Goal: Task Accomplishment & Management: Manage account settings

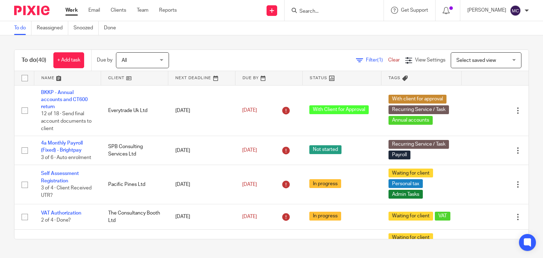
click at [310, 9] on input "Search" at bounding box center [331, 11] width 64 height 6
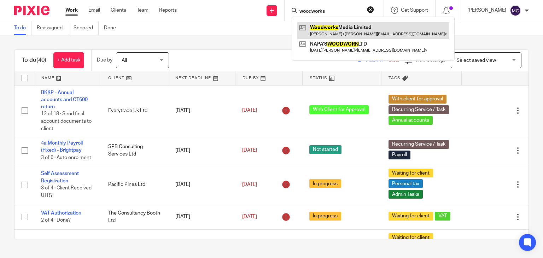
type input "woodworks"
click at [337, 35] on link at bounding box center [373, 30] width 152 height 16
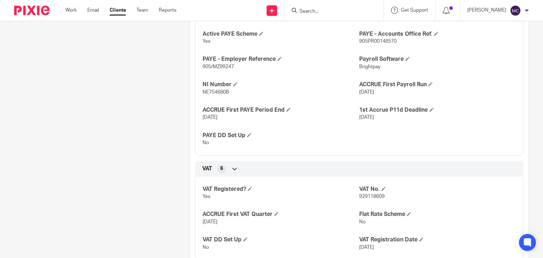
scroll to position [530, 0]
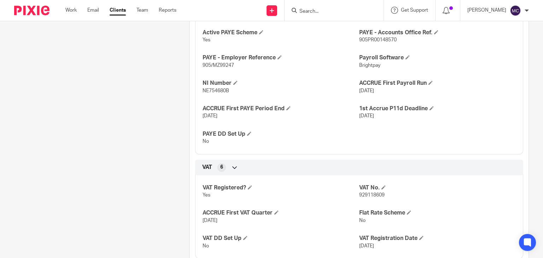
click at [364, 197] on span "929118609" at bounding box center [371, 195] width 25 height 5
copy span "929118609"
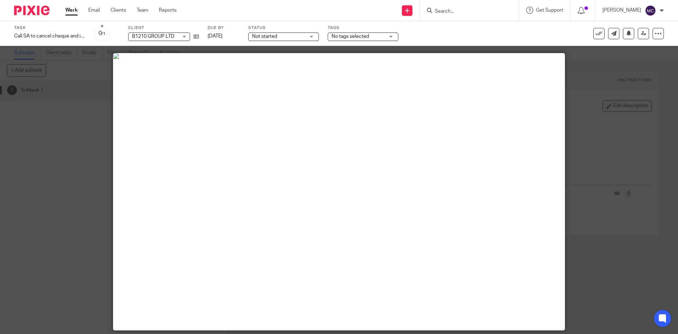
scroll to position [35, 0]
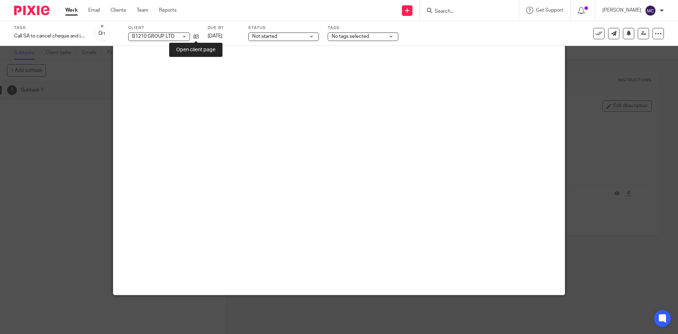
drag, startPoint x: 197, startPoint y: 35, endPoint x: 217, endPoint y: 25, distance: 22.0
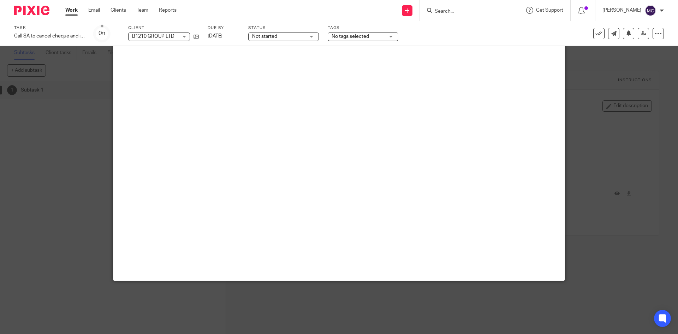
scroll to position [19, 0]
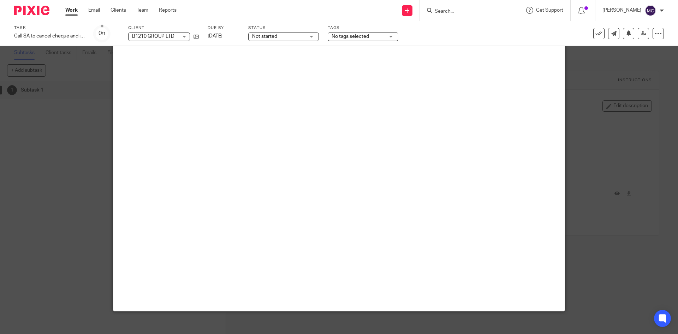
click at [38, 112] on div at bounding box center [339, 167] width 678 height 334
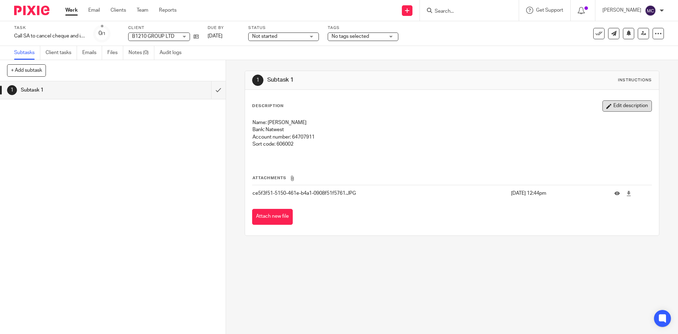
click at [615, 103] on button "Edit description" at bounding box center [627, 105] width 49 height 11
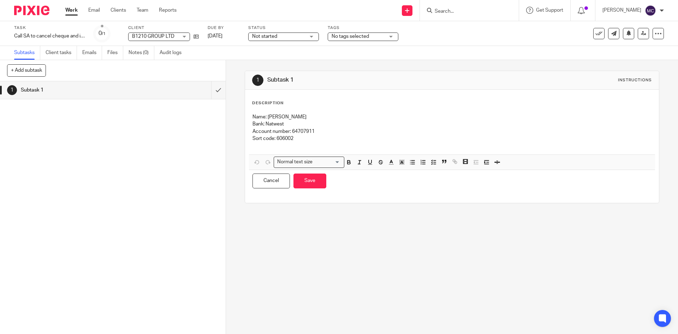
click at [320, 136] on p "Sort code: 606002" at bounding box center [452, 138] width 399 height 7
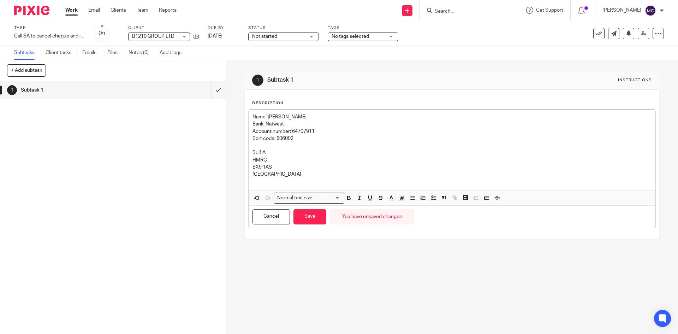
click at [288, 149] on p "Self A" at bounding box center [452, 152] width 399 height 7
click at [270, 145] on p at bounding box center [452, 145] width 399 height 7
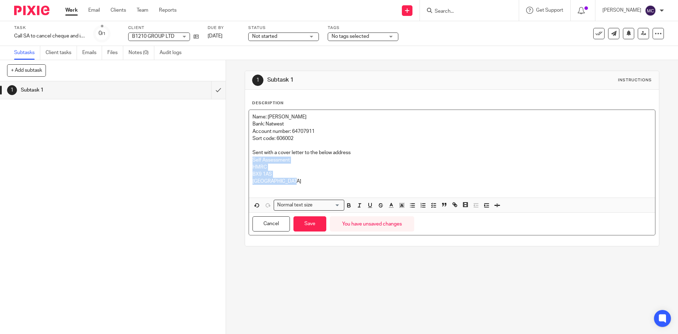
drag, startPoint x: 250, startPoint y: 160, endPoint x: 296, endPoint y: 181, distance: 50.8
click at [296, 181] on div "Name: J Pulenthiran Bank: Natwest Account number: 64707911 Sort code: 606002 Se…" at bounding box center [452, 154] width 406 height 88
click at [317, 180] on p "United Kingdom" at bounding box center [452, 181] width 399 height 7
click at [307, 220] on button "Save" at bounding box center [310, 223] width 33 height 15
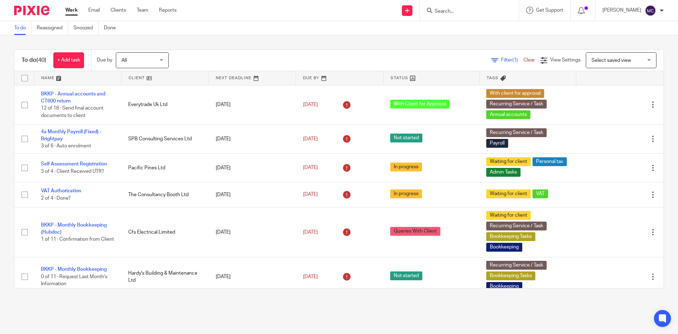
click at [459, 7] on form at bounding box center [471, 10] width 75 height 9
click at [455, 13] on input "Search" at bounding box center [466, 11] width 64 height 6
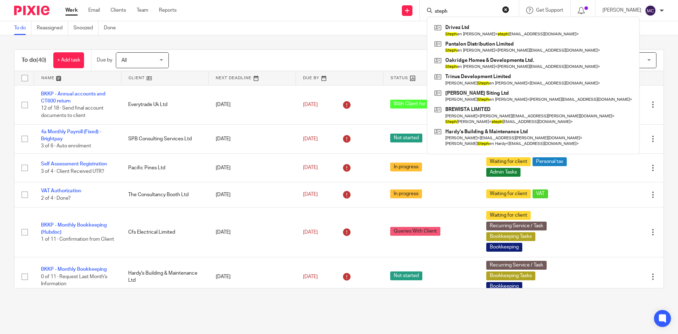
click at [449, 11] on input "steph" at bounding box center [466, 11] width 64 height 6
click at [477, 13] on input "steph" at bounding box center [466, 11] width 64 height 6
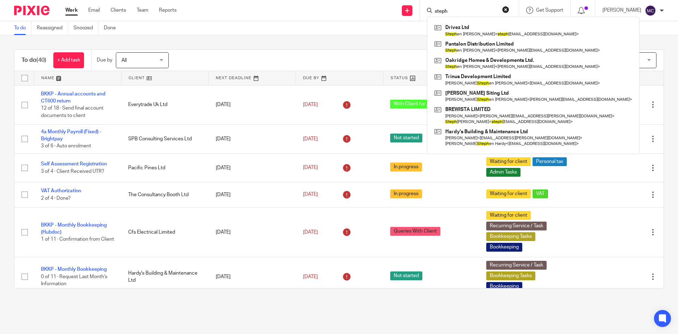
click at [477, 13] on input "steph" at bounding box center [466, 11] width 64 height 6
click at [450, 8] on input "steph" at bounding box center [466, 11] width 64 height 6
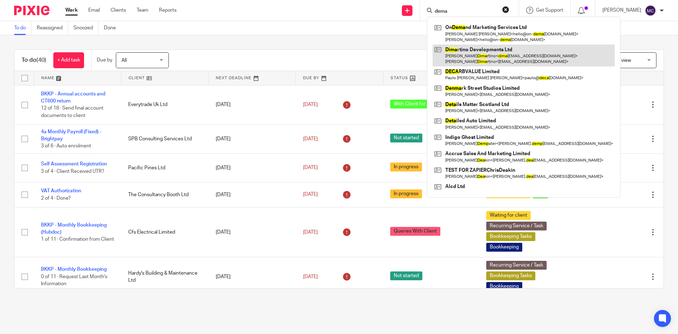
type input "dema"
click at [473, 57] on link at bounding box center [524, 56] width 182 height 22
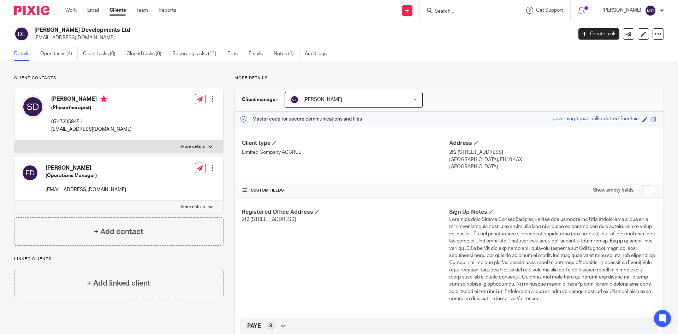
click at [55, 31] on h2 "[PERSON_NAME] Developments Ltd" at bounding box center [247, 29] width 427 height 7
copy div "[PERSON_NAME] Developments Ltd"
click at [289, 25] on div "Dimartino Developments Ltd dimartinodevelopments@gmail.com Create task Update f…" at bounding box center [339, 34] width 678 height 26
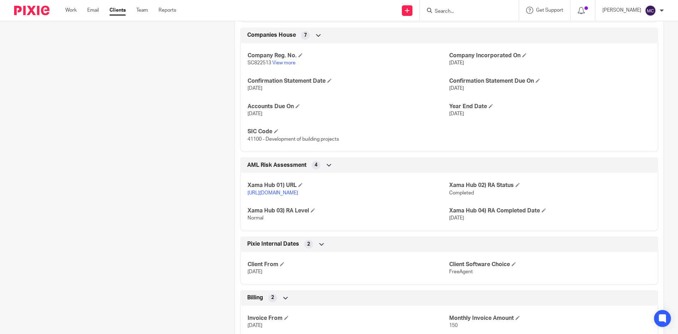
scroll to position [264, 0]
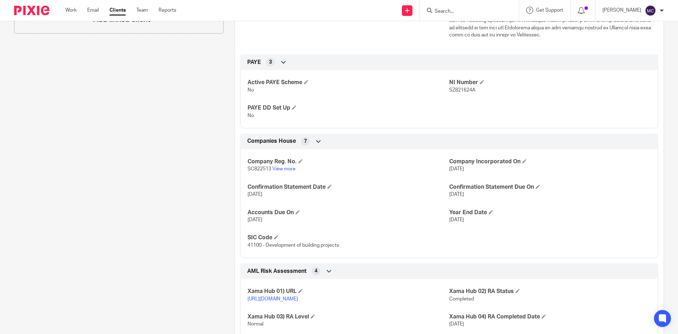
click at [252, 170] on span "SC822513" at bounding box center [260, 168] width 24 height 5
copy p "SC822513"
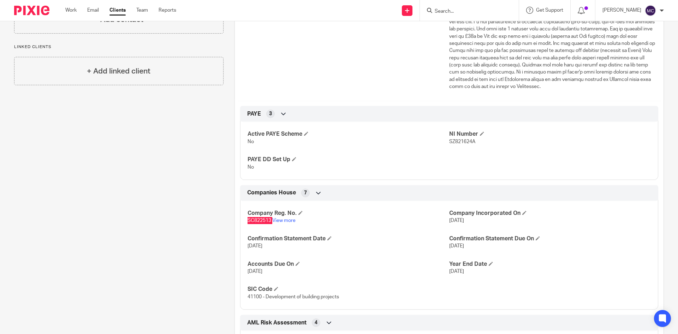
scroll to position [0, 0]
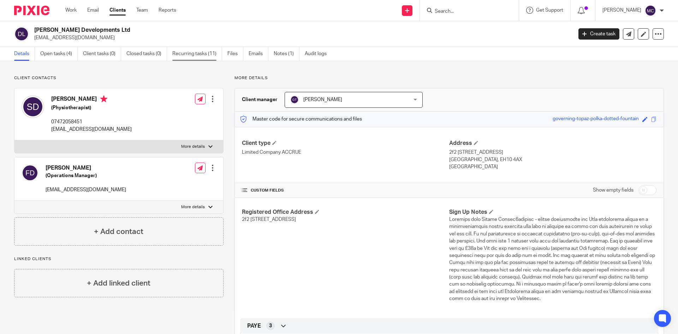
click at [201, 59] on link "Recurring tasks (11)" at bounding box center [197, 54] width 50 height 14
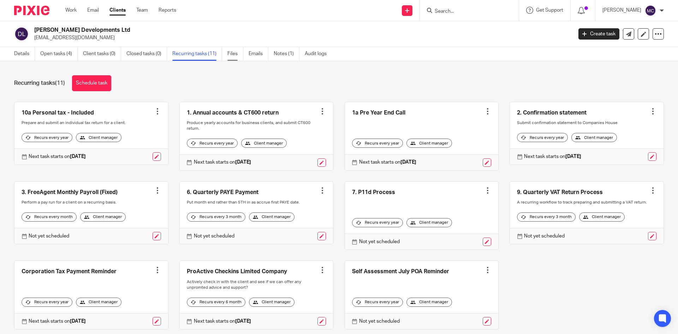
click at [229, 50] on link "Files" at bounding box center [236, 54] width 16 height 14
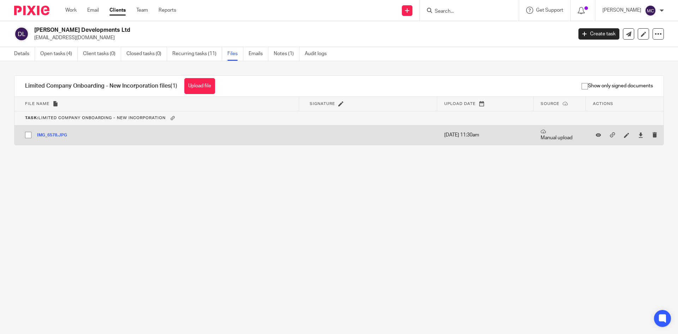
click at [54, 136] on button "IMG_6578.JPG" at bounding box center [54, 135] width 35 height 5
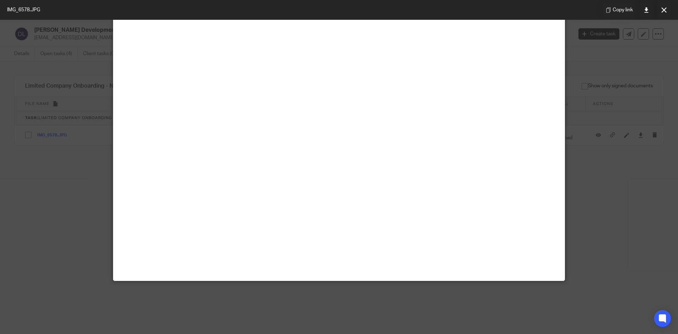
scroll to position [318, 0]
click at [65, 202] on div at bounding box center [339, 167] width 678 height 334
click at [667, 9] on button at bounding box center [664, 10] width 14 height 14
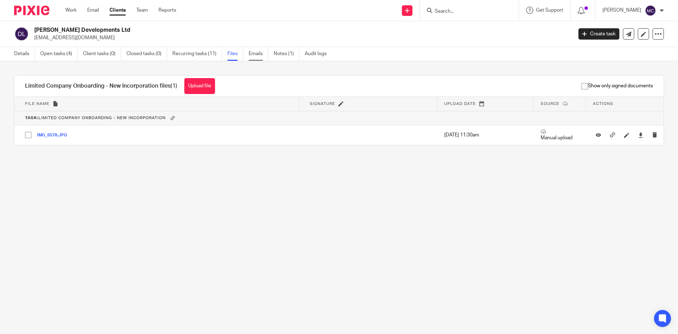
click at [256, 50] on link "Emails" at bounding box center [259, 54] width 20 height 14
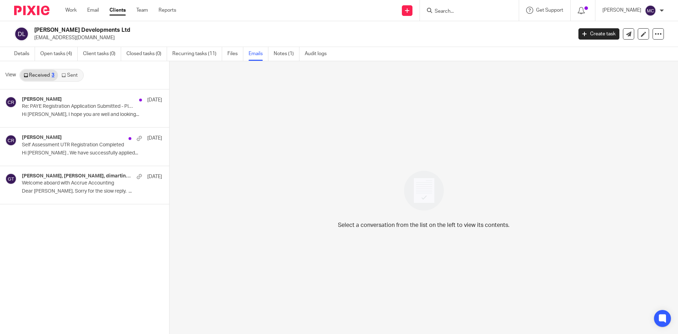
click at [72, 82] on div "View Received 3 Sent" at bounding box center [84, 75] width 169 height 28
click at [68, 119] on div "Coral Richardson 5 Sep Re: PAYE Registration Application Submitted - Please Kee…" at bounding box center [81, 108] width 119 height 24
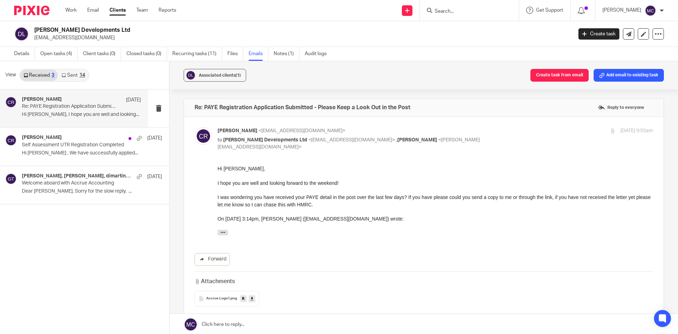
click at [75, 72] on link "Sent 14" at bounding box center [73, 75] width 30 height 11
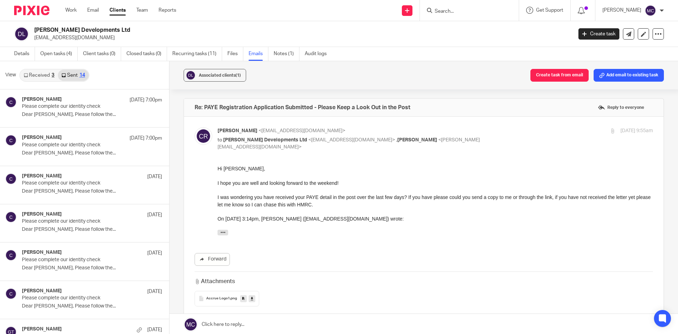
scroll to position [1, 0]
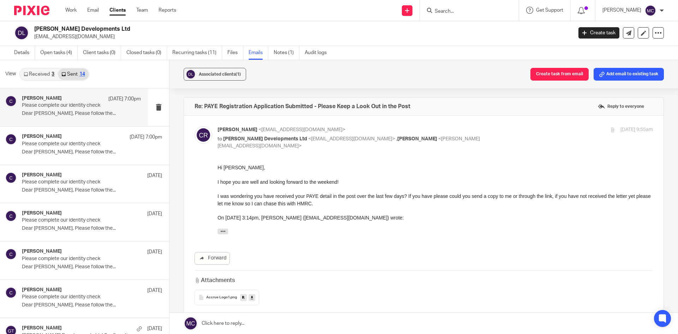
click at [61, 118] on div "chris 22 Sep 7:00pm Please complete our identity check Dear Faith Dimartino, Pl…" at bounding box center [81, 107] width 119 height 24
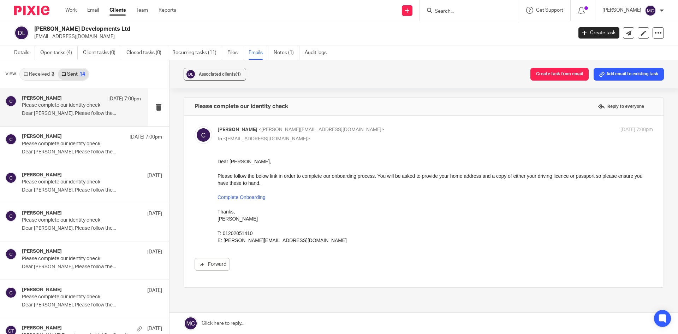
scroll to position [0, 0]
click at [69, 149] on p "Dear Faith Dimartino, Please follow the..." at bounding box center [81, 152] width 119 height 6
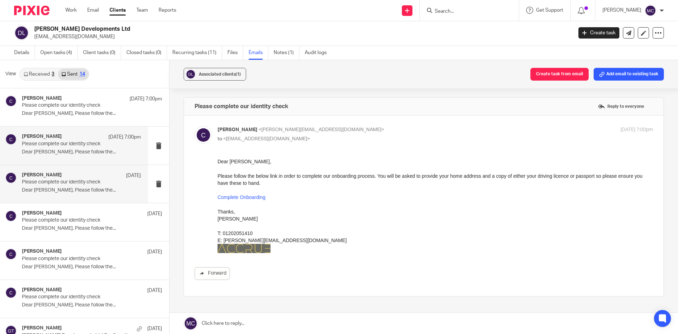
click at [59, 187] on div "chris 18 Sep Please complete our identity check Dear Faith Dimartino, Please fo…" at bounding box center [81, 184] width 119 height 24
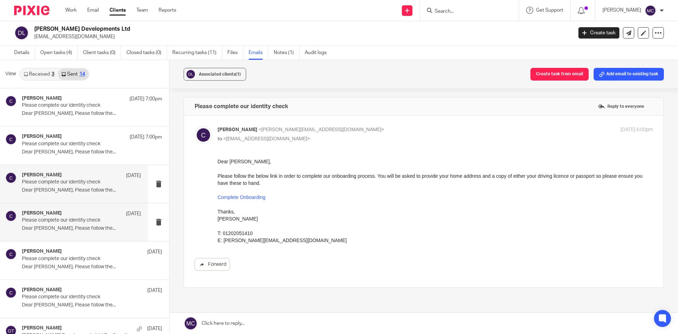
click at [56, 218] on p "Please complete our identity check" at bounding box center [69, 220] width 95 height 6
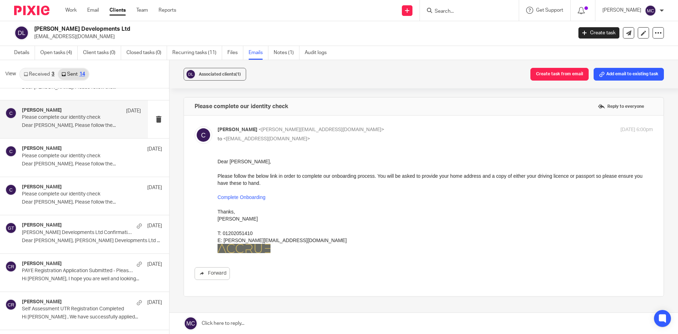
scroll to position [106, 0]
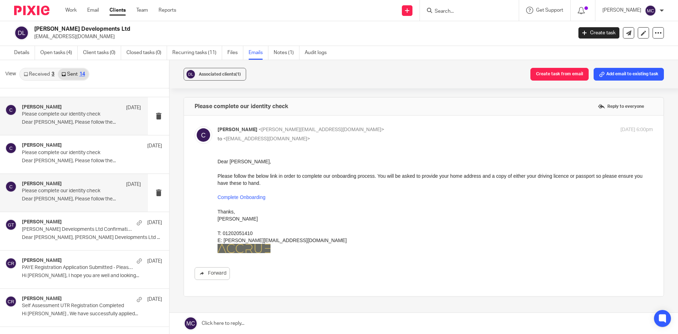
click at [67, 193] on p "Please complete our identity check" at bounding box center [69, 191] width 95 height 6
click at [56, 231] on p "Dimartino Developments Ltd Confirmation statement" at bounding box center [69, 229] width 95 height 6
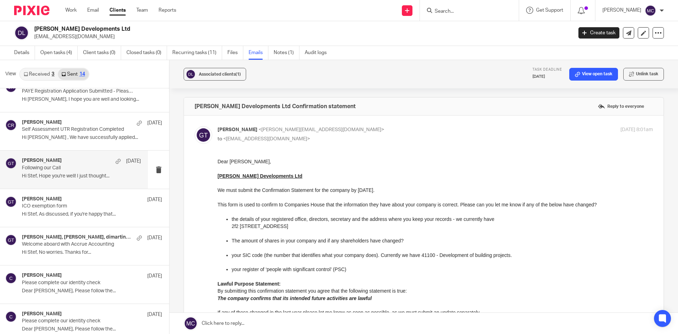
scroll to position [283, 0]
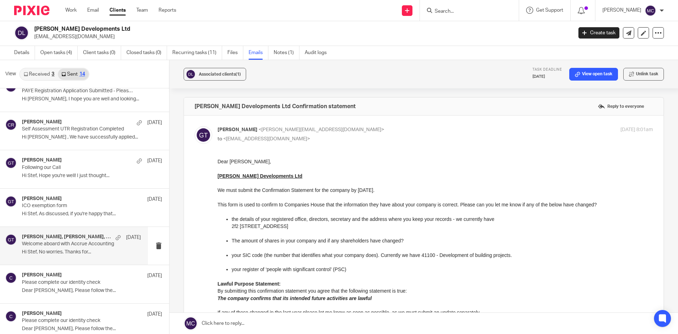
click at [42, 259] on div "Greg Timson, Stefano Dimartino, dimartinodevelopments 8 Jul Welcome aboard with…" at bounding box center [74, 246] width 148 height 38
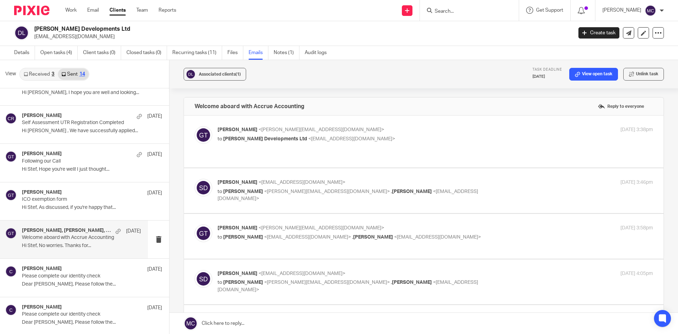
scroll to position [290, 0]
click at [345, 139] on span "<dimartinodevelopments@gmail.com>" at bounding box center [351, 138] width 87 height 5
checkbox input "true"
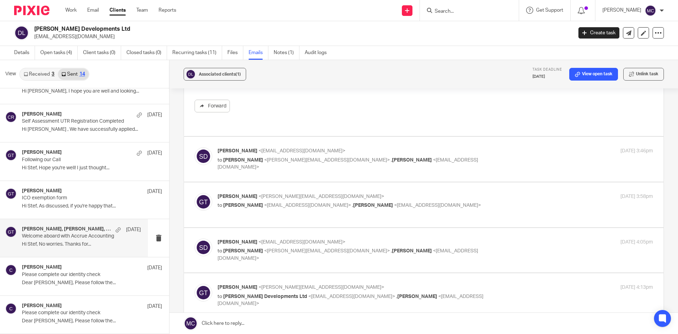
scroll to position [353, 0]
click at [359, 148] on div "Stefano Dimartino <dimartinodevelopments@gmail.com> to Greg Timson <greg@accrue…" at bounding box center [363, 159] width 290 height 24
checkbox input "true"
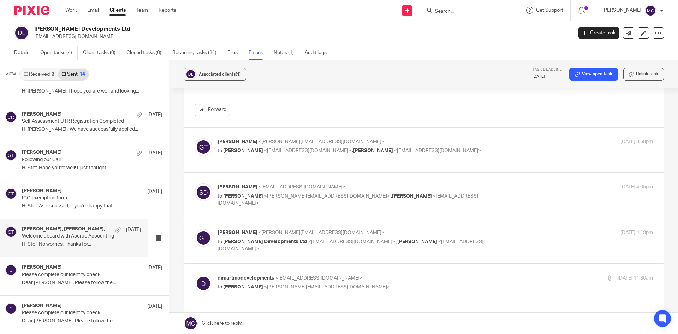
scroll to position [530, 0]
click at [324, 139] on div "Greg Timson <greg@accrueaccounting.co.uk> to Stefano Dimartino <dimartinodevelo…" at bounding box center [363, 146] width 290 height 16
checkbox input "true"
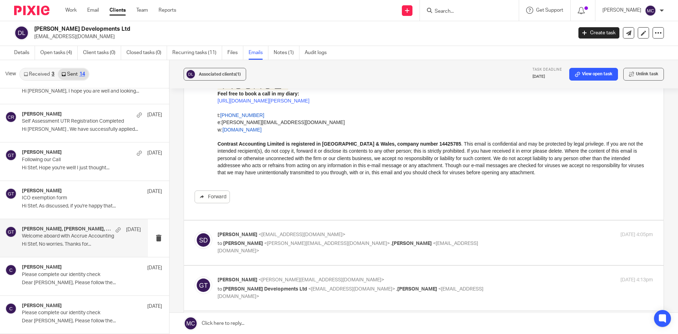
scroll to position [777, 0]
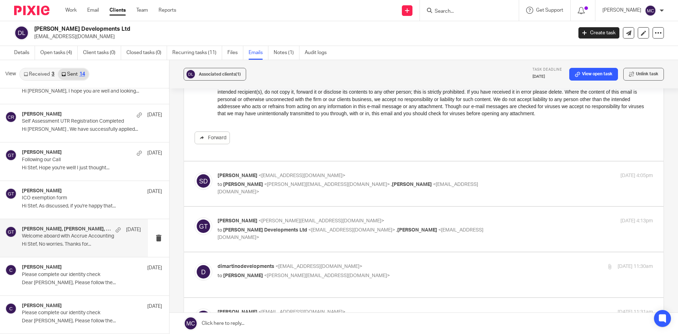
click at [309, 182] on span "<greg@accrueaccounting.co.uk>" at bounding box center [327, 184] width 126 height 5
checkbox input "true"
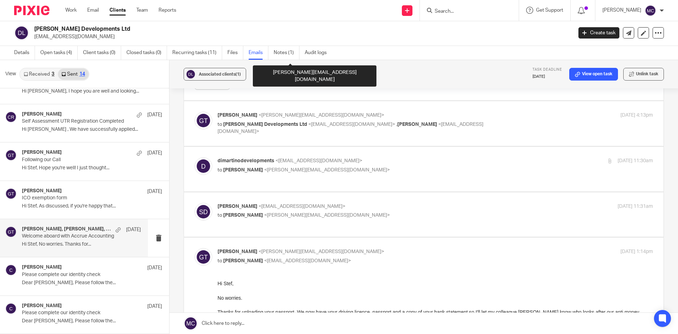
scroll to position [989, 0]
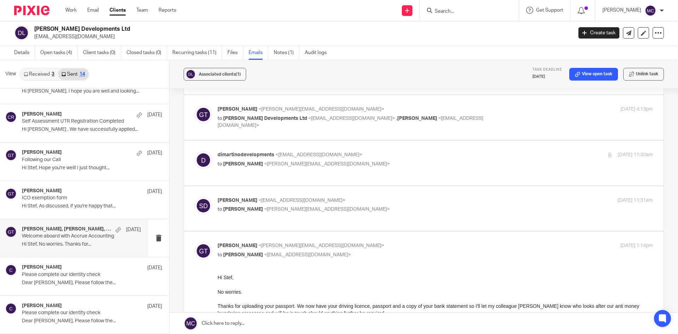
click at [309, 115] on p "to Dimartino Developments Ltd <dimartinodevelopments@gmail.com> , Faith Dimarti…" at bounding box center [363, 122] width 290 height 14
checkbox input "true"
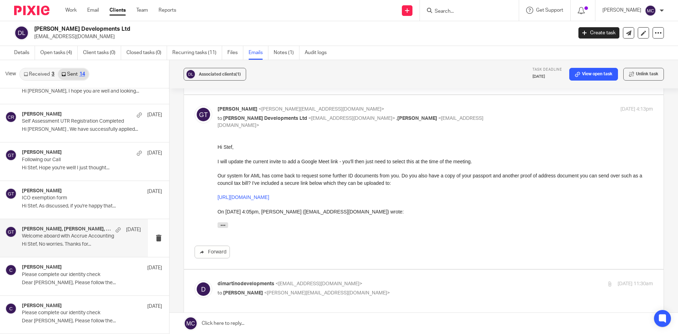
scroll to position [1130, 0]
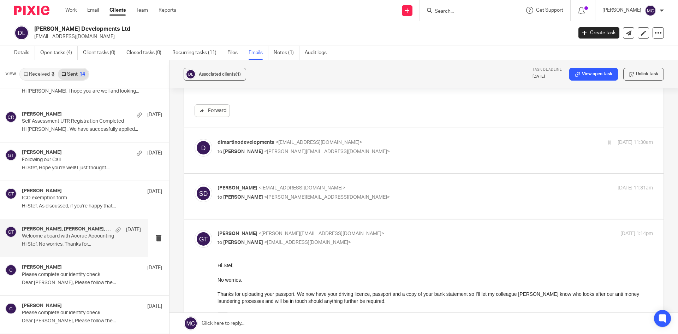
click at [304, 149] on span "<greg@accrueaccounting.co.uk>" at bounding box center [327, 151] width 126 height 5
checkbox input "true"
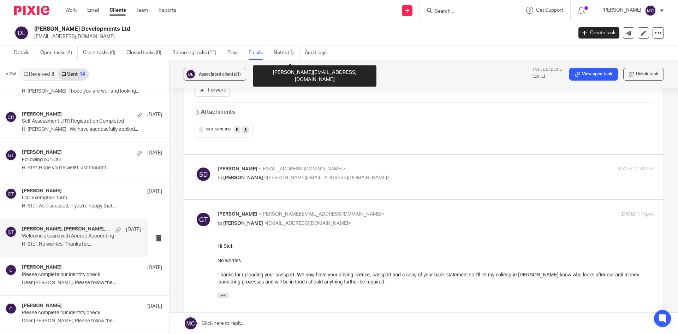
scroll to position [1272, 0]
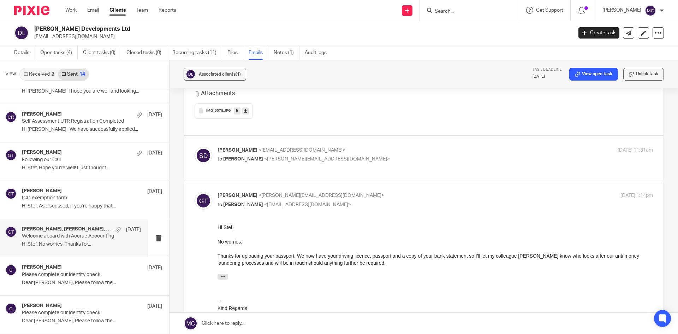
click at [297, 162] on div "Stefano Dimartino <dimartinodevelopments@gmail.com> to Greg Timson <greg@accrue…" at bounding box center [424, 159] width 459 height 24
click at [299, 156] on span "<greg@accrueaccounting.co.uk>" at bounding box center [327, 158] width 126 height 5
checkbox input "true"
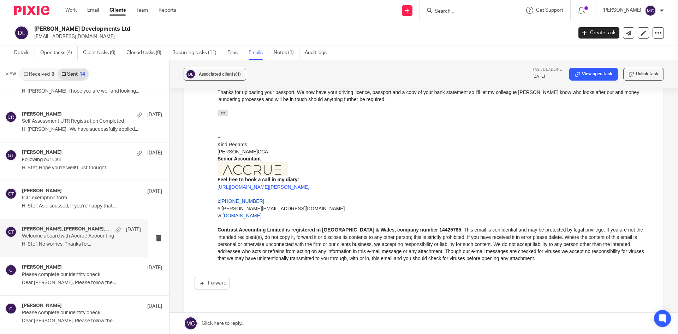
scroll to position [1628, 0]
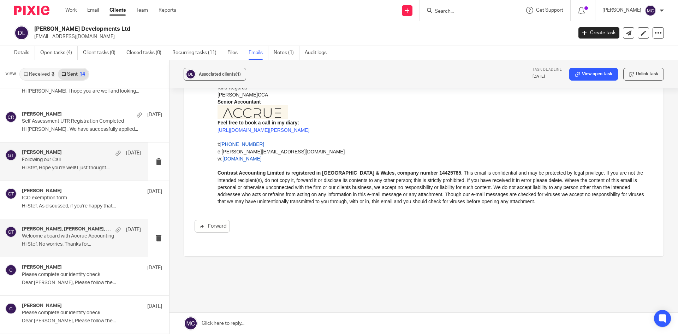
click at [69, 175] on div "Greg Timson 1 Sep Following our Call Hi Stef, Hope you're well! I just thought.…" at bounding box center [74, 161] width 148 height 38
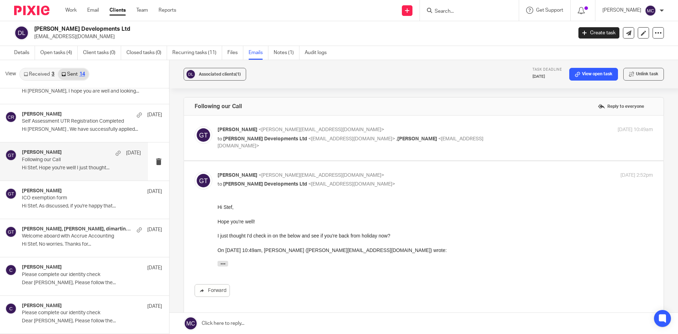
scroll to position [0, 0]
click at [62, 198] on p "ICO exemption form" at bounding box center [69, 198] width 95 height 6
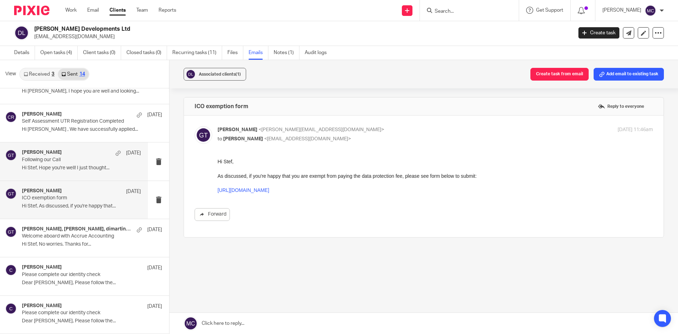
click at [81, 164] on div "Greg Timson 1 Sep Following our Call Hi Stef, Hope you're well! I just thought.…" at bounding box center [81, 161] width 119 height 24
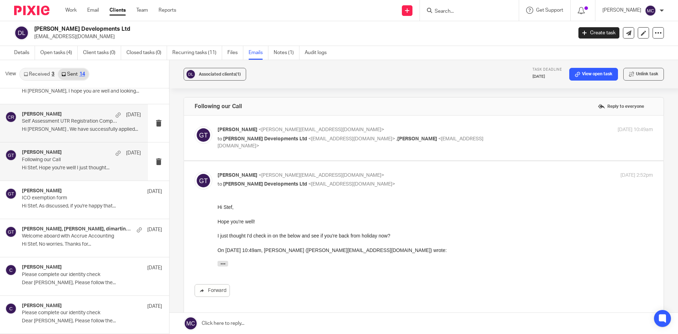
click at [76, 132] on p "Hi Stefano , We have successfully applied..." at bounding box center [81, 129] width 119 height 6
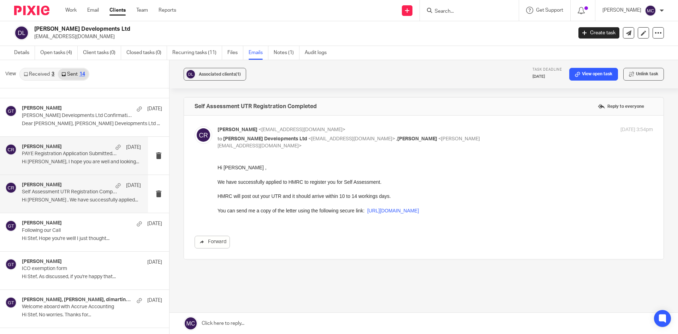
click at [86, 160] on p "Hi Stefano, I hope you are well and looking..." at bounding box center [81, 162] width 119 height 6
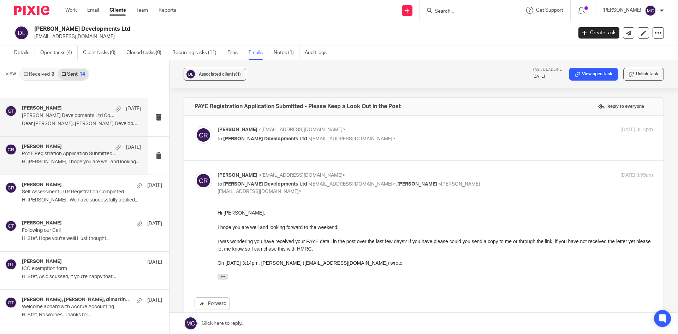
click at [75, 135] on div "Greg Timson 10 Sep Dimartino Developments Ltd Confirmation statement Dear Stefa…" at bounding box center [74, 117] width 148 height 38
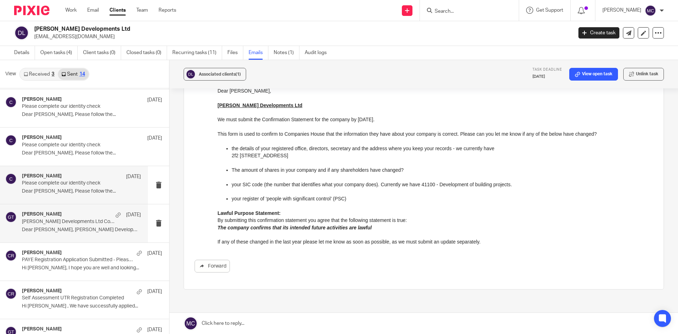
click at [66, 180] on div "chris 12 Sep" at bounding box center [81, 176] width 119 height 7
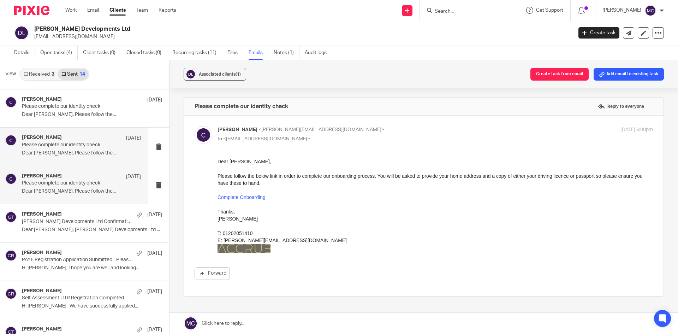
click at [66, 156] on div "chris 14 Sep Please complete our identity check Dear Faith Dimartino, Please fo…" at bounding box center [81, 147] width 119 height 24
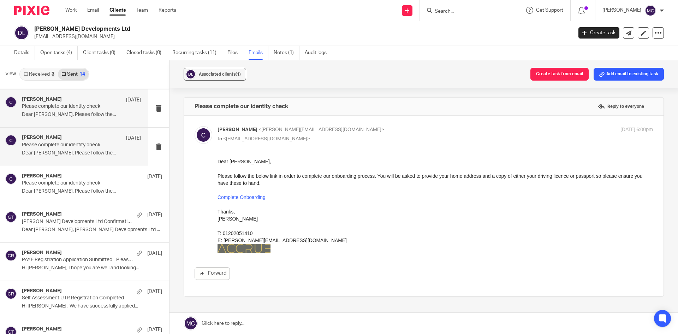
click at [100, 107] on p "Please complete our identity check" at bounding box center [69, 107] width 95 height 6
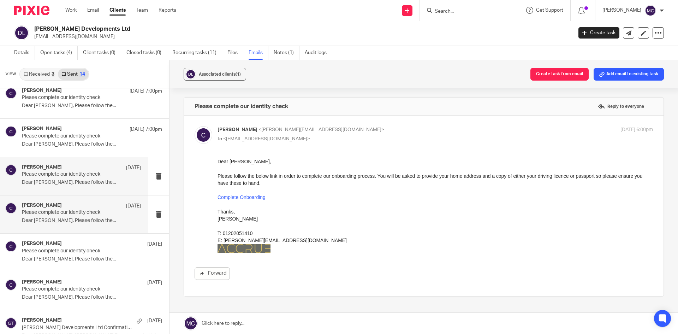
click at [85, 187] on div "chris 18 Sep Please complete our identity check Dear Faith Dimartino, Please fo…" at bounding box center [81, 176] width 119 height 24
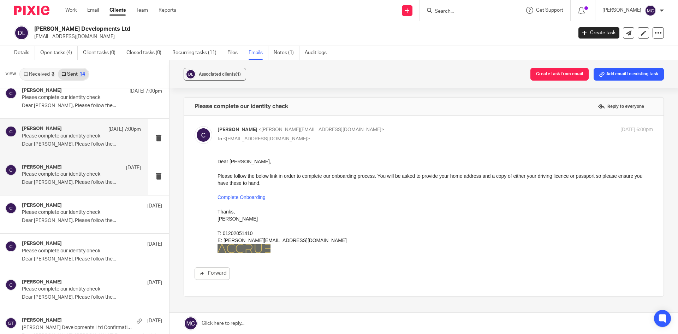
click at [108, 126] on p "20 Sep 7:00pm" at bounding box center [124, 129] width 33 height 7
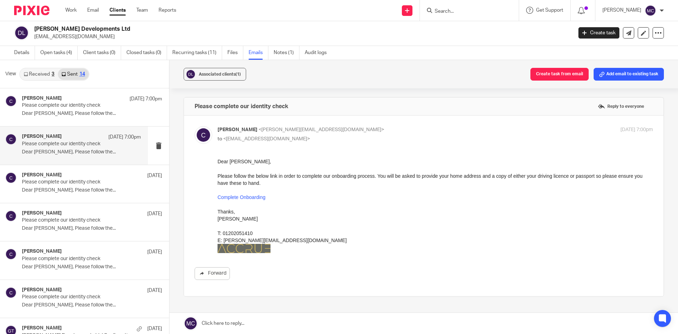
click at [50, 80] on div "Received 3 Sent 14" at bounding box center [54, 74] width 70 height 13
click at [47, 76] on link "Received 3" at bounding box center [39, 74] width 38 height 11
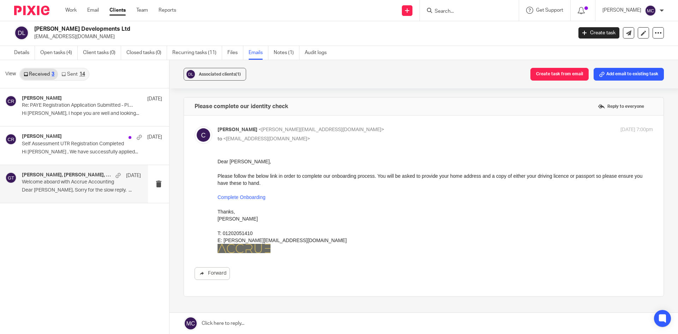
click at [75, 184] on p "Welcome aboard with Accrue Accounting" at bounding box center [69, 182] width 95 height 6
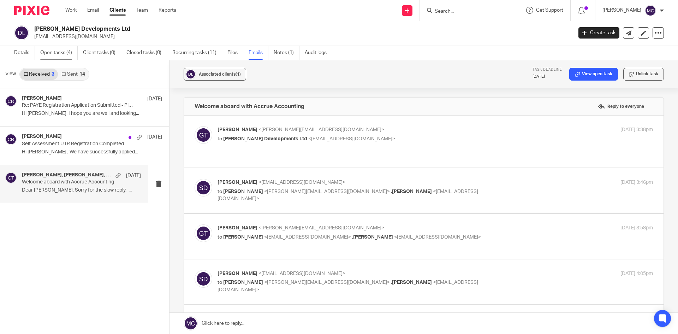
click at [55, 51] on link "Open tasks (4)" at bounding box center [58, 53] width 37 height 14
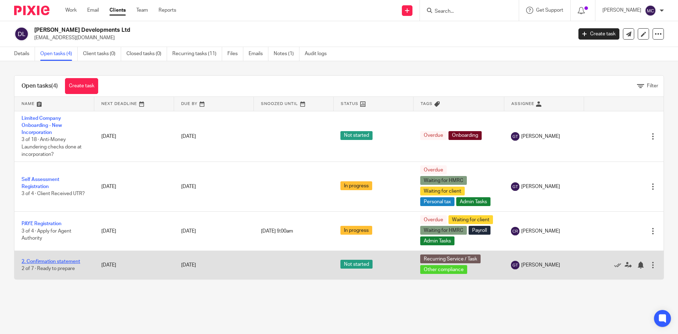
click at [39, 259] on link "2. Confirmation statement" at bounding box center [51, 261] width 59 height 5
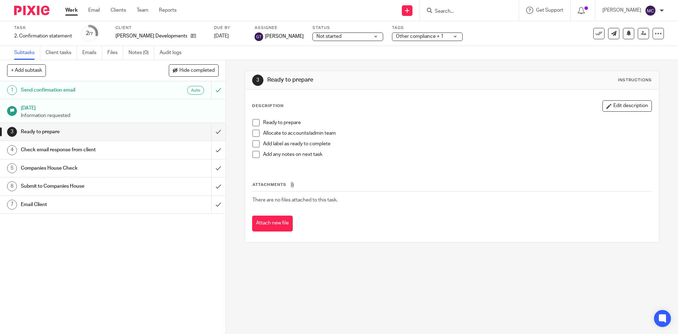
click at [95, 87] on h1 "Send confirmation email" at bounding box center [82, 90] width 122 height 11
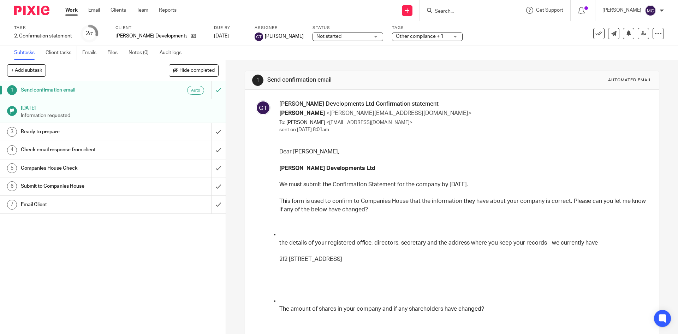
click at [92, 146] on h1 "Check email response from client" at bounding box center [82, 149] width 122 height 11
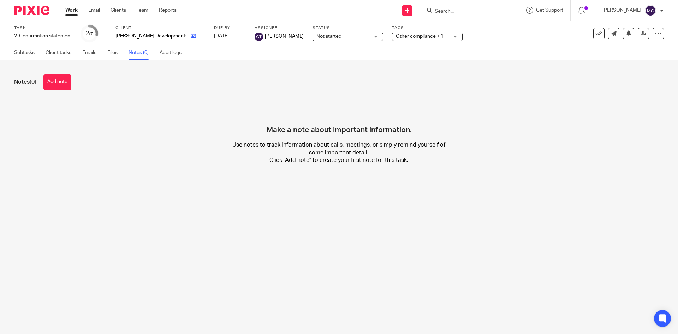
click at [191, 36] on icon at bounding box center [193, 35] width 5 height 5
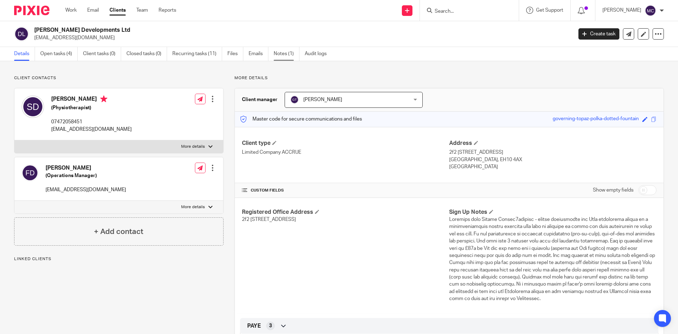
click at [285, 56] on link "Notes (1)" at bounding box center [287, 54] width 26 height 14
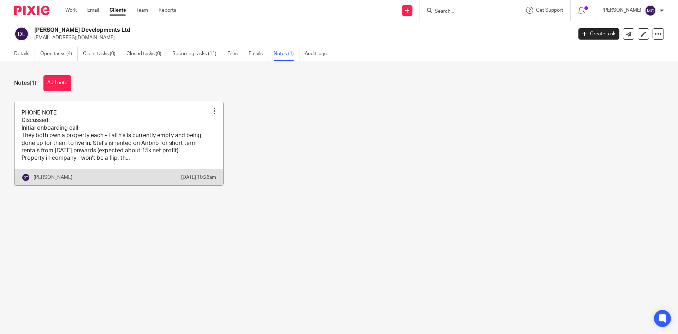
click at [113, 124] on link at bounding box center [118, 143] width 209 height 83
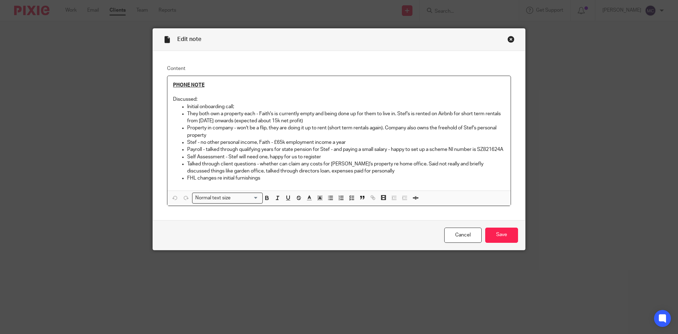
click at [508, 40] on div "Close this dialog window" at bounding box center [511, 39] width 7 height 7
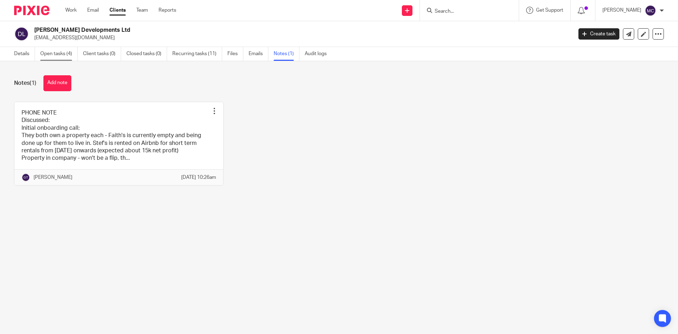
click at [64, 55] on link "Open tasks (4)" at bounding box center [58, 54] width 37 height 14
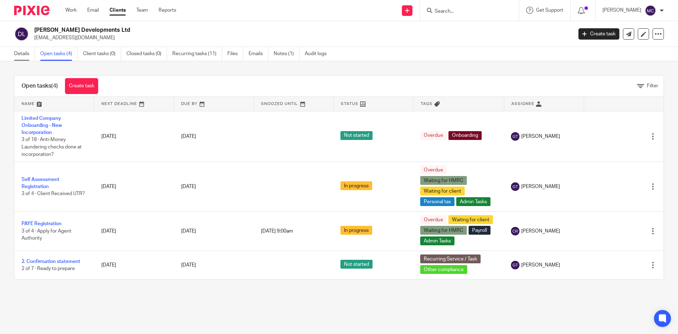
click at [18, 53] on link "Details" at bounding box center [24, 54] width 21 height 14
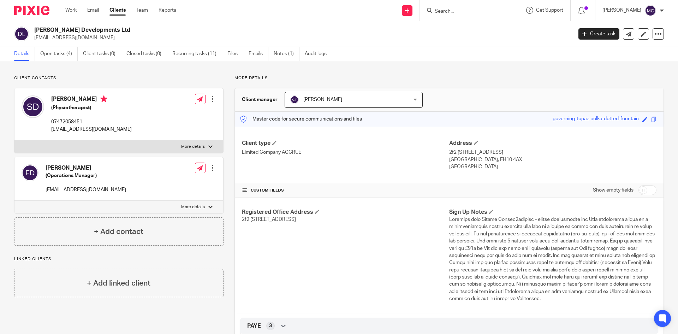
click at [53, 28] on h2 "[PERSON_NAME] Developments Ltd" at bounding box center [247, 29] width 427 height 7
copy div "[PERSON_NAME] Developments Ltd"
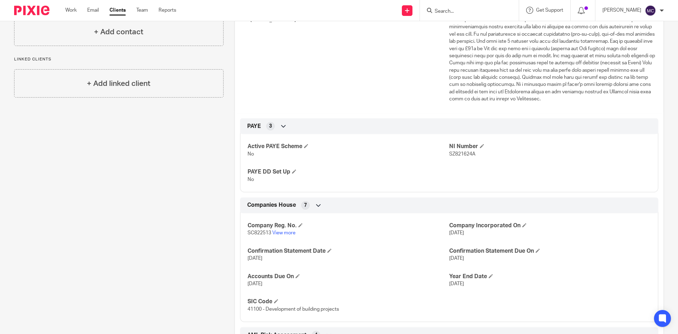
scroll to position [212, 0]
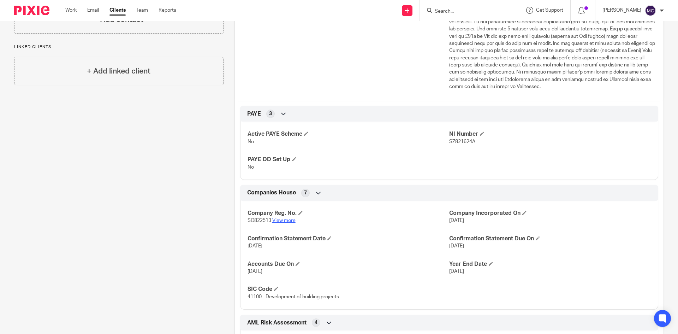
click at [283, 223] on link "View more" at bounding box center [283, 220] width 23 height 5
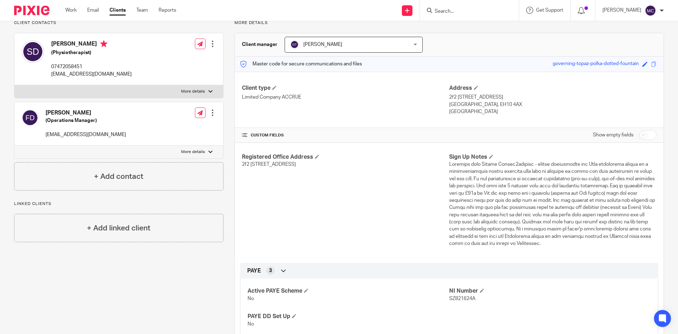
scroll to position [52, 0]
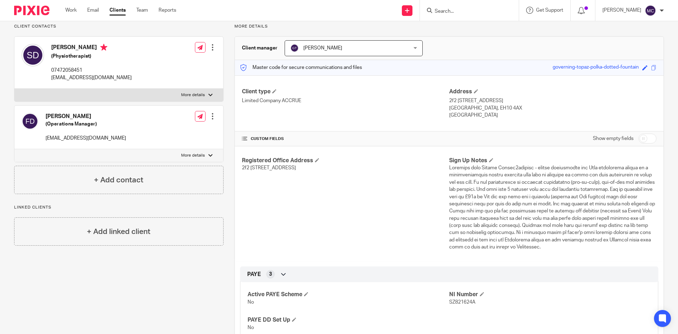
click at [203, 92] on label "More details" at bounding box center [118, 95] width 209 height 13
click at [14, 89] on input "More details" at bounding box center [14, 88] width 0 height 0
checkbox input "true"
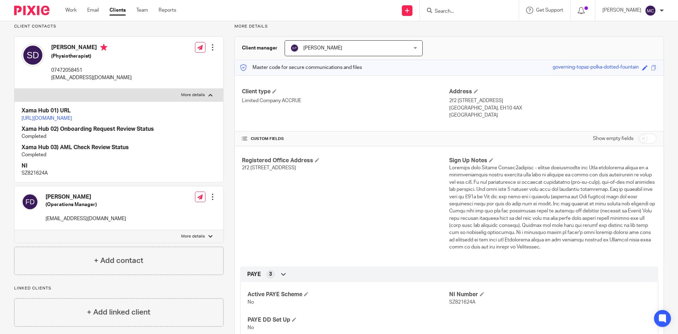
click at [128, 122] on p "https://platform.xamatech.com/portal/crm/clients/f1ed8ff0-5819-11f0-8c8c-43eabe…" at bounding box center [119, 118] width 195 height 7
click at [72, 118] on link "https://platform.xamatech.com/portal/crm/clients/f1ed8ff0-5819-11f0-8c8c-43eabe…" at bounding box center [47, 118] width 51 height 5
click at [184, 239] on p "More details" at bounding box center [193, 237] width 24 height 6
click at [14, 230] on input "More details" at bounding box center [14, 230] width 0 height 0
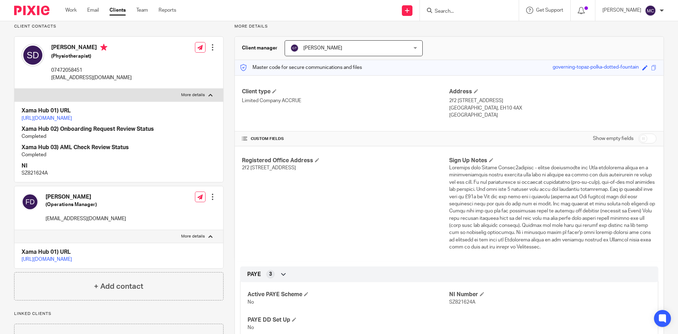
click at [184, 239] on p "More details" at bounding box center [193, 237] width 24 height 6
click at [14, 230] on input "More details" at bounding box center [14, 230] width 0 height 0
checkbox input "false"
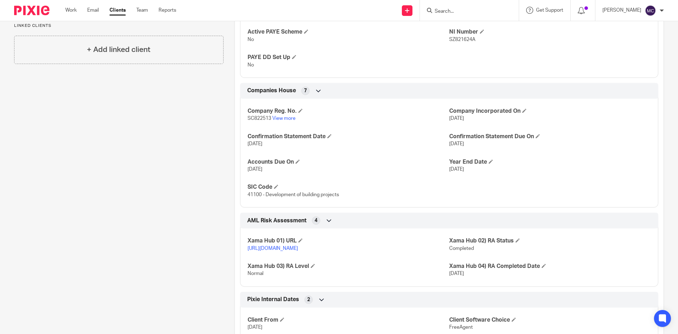
scroll to position [334, 0]
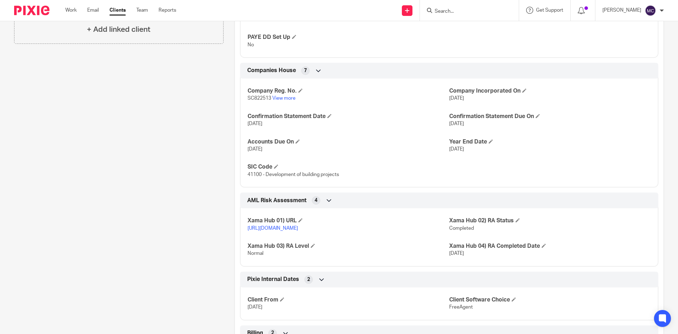
click at [304, 75] on div "7" at bounding box center [305, 70] width 8 height 8
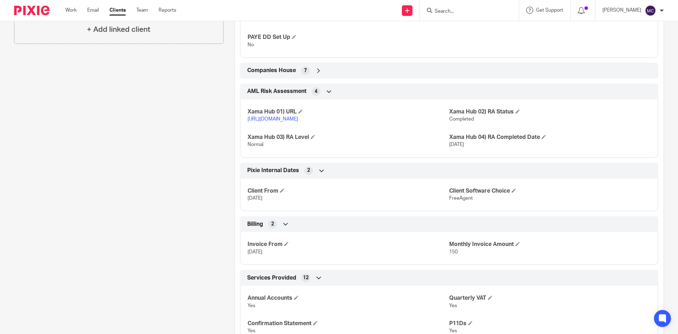
click at [315, 73] on icon at bounding box center [318, 70] width 7 height 7
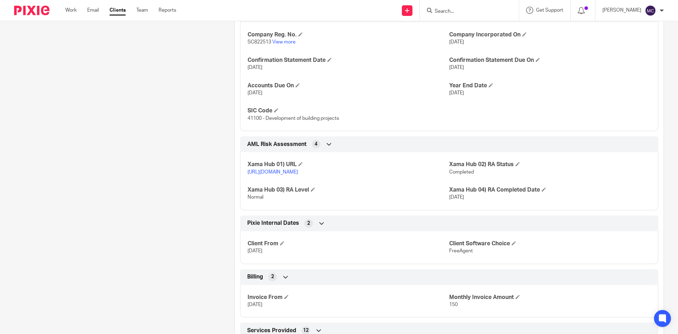
scroll to position [264, 0]
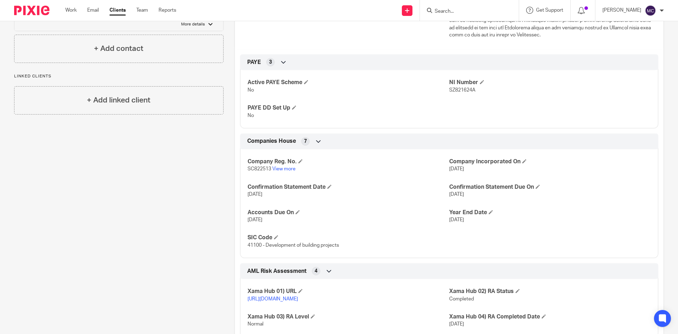
click at [442, 13] on input "Search" at bounding box center [466, 11] width 64 height 6
paste input "GDJ Consultancy Limited"
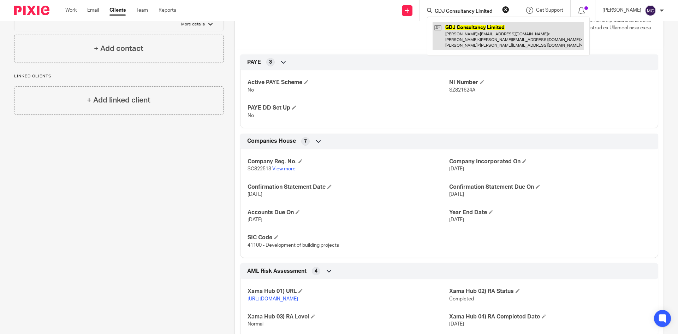
type input "GDJ Consultancy Limited"
click at [462, 34] on link at bounding box center [509, 36] width 152 height 28
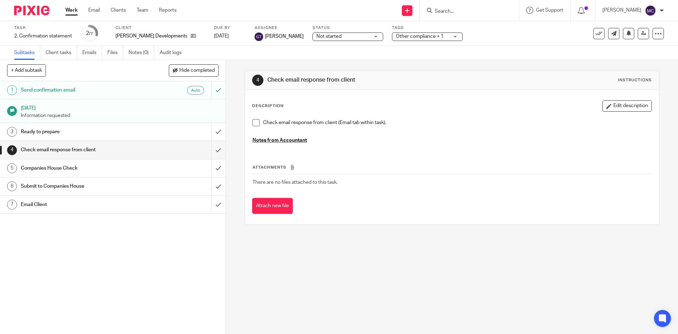
click at [99, 129] on h1 "Ready to prepare" at bounding box center [82, 131] width 122 height 11
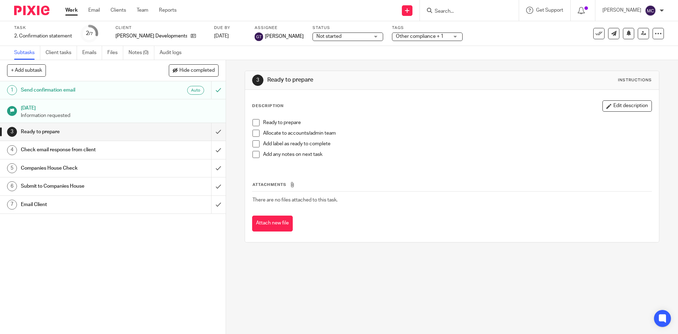
click at [104, 109] on h1 "[DATE]" at bounding box center [120, 107] width 198 height 9
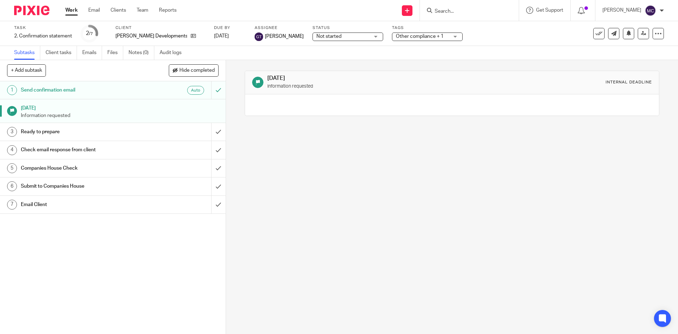
click at [97, 95] on h1 "Send confirmation email" at bounding box center [82, 90] width 122 height 11
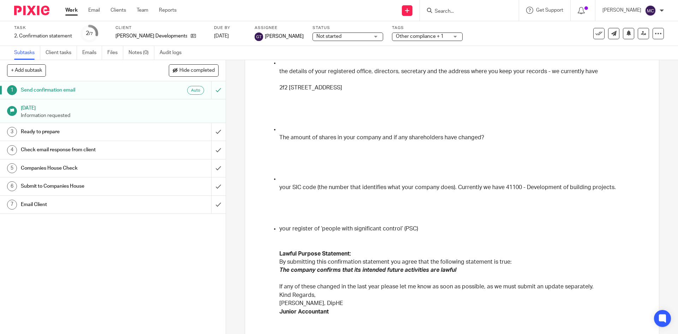
scroll to position [169, 0]
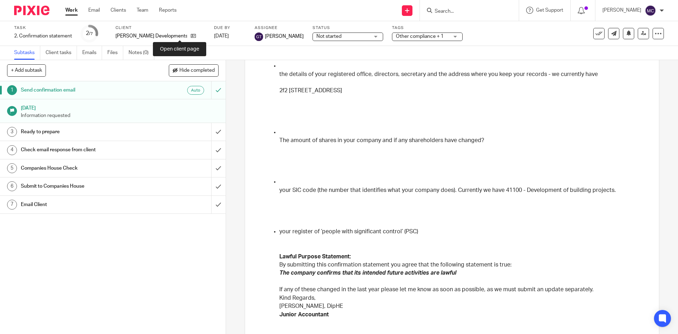
drag, startPoint x: 179, startPoint y: 36, endPoint x: 190, endPoint y: 35, distance: 10.7
drag, startPoint x: 143, startPoint y: 48, endPoint x: 143, endPoint y: 57, distance: 9.2
click at [143, 48] on link "Notes (0)" at bounding box center [142, 53] width 26 height 14
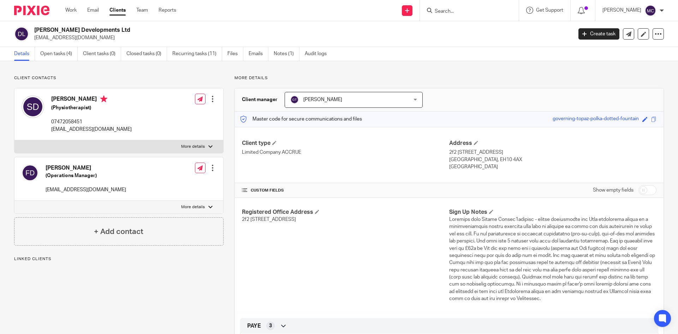
click at [78, 128] on p "[EMAIL_ADDRESS][DOMAIN_NAME]" at bounding box center [91, 129] width 81 height 7
click at [78, 128] on p "dimartinodevelopments@gmail.com" at bounding box center [91, 129] width 81 height 7
copy div "dimartinodevelopments@gmail.com"
click at [84, 35] on p "dimartinodevelopments@gmail.com" at bounding box center [301, 37] width 534 height 7
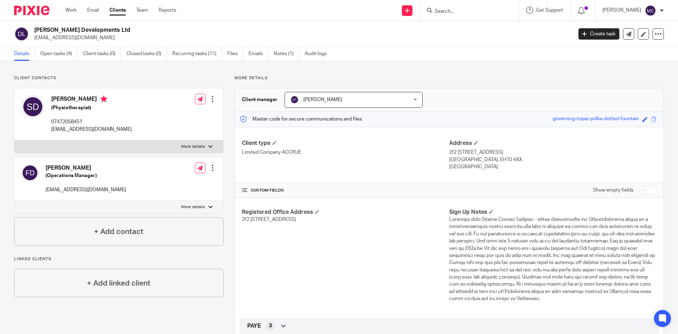
click at [85, 31] on h2 "Dimartino Developments Ltd" at bounding box center [247, 29] width 427 height 7
copy div "[PERSON_NAME] Developments Ltd"
click at [64, 122] on p "07472058451" at bounding box center [91, 121] width 81 height 7
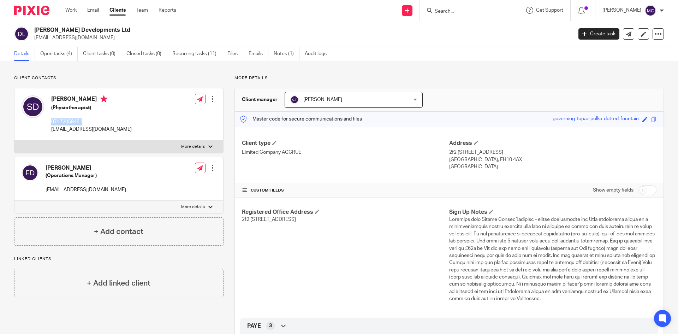
click at [64, 122] on p "07472058451" at bounding box center [91, 121] width 81 height 7
copy p "07472058451"
click at [162, 113] on div "Stefano Dimartino (Physiotherapist) 07472058451 dimartinodevelopments@gmail.com…" at bounding box center [118, 114] width 209 height 52
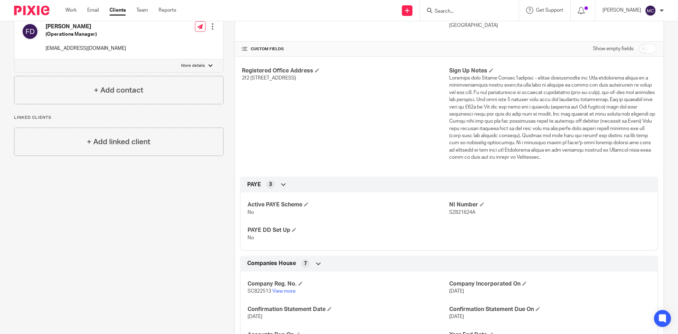
scroll to position [283, 0]
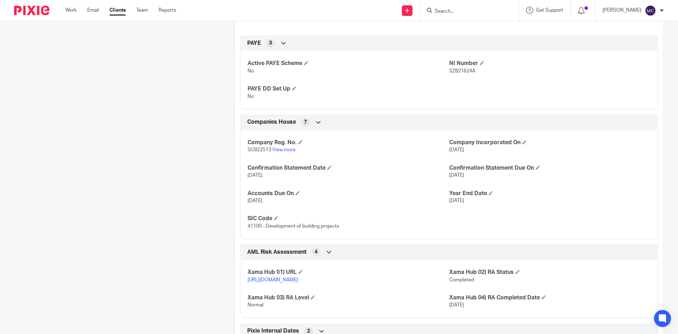
click at [262, 150] on span "SC822513" at bounding box center [260, 149] width 24 height 5
copy p "SC822513"
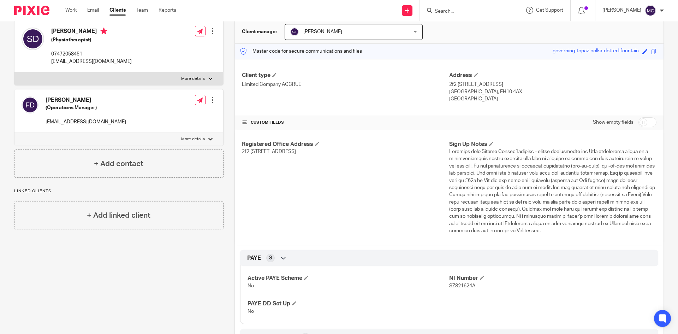
scroll to position [0, 0]
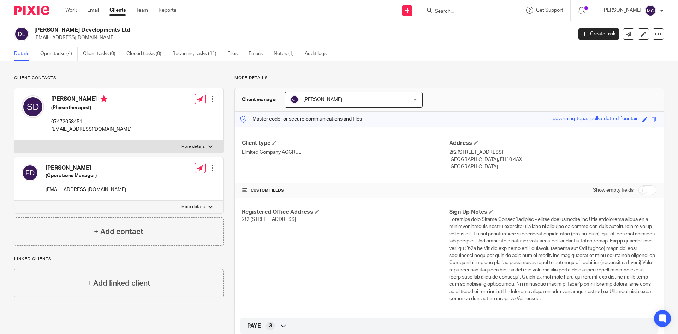
click at [284, 54] on link "Notes (1)" at bounding box center [287, 54] width 26 height 14
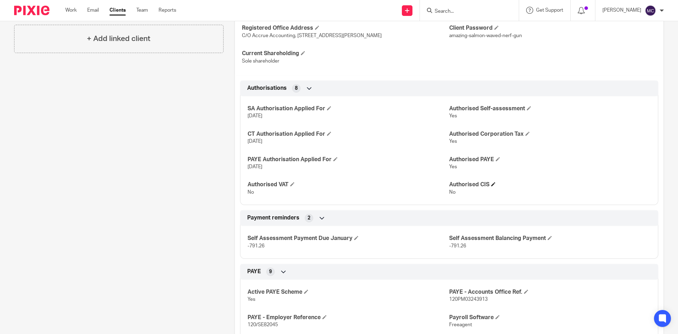
scroll to position [318, 0]
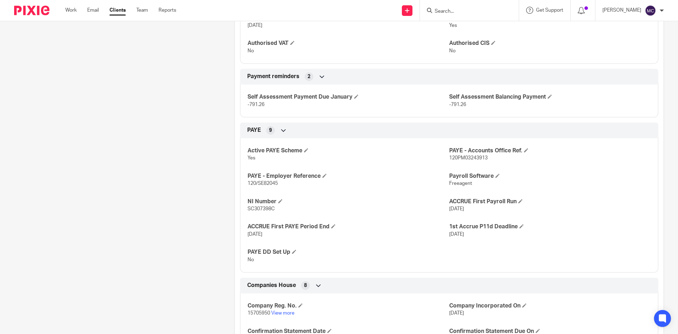
click at [260, 211] on span "SC307398C" at bounding box center [261, 208] width 27 height 5
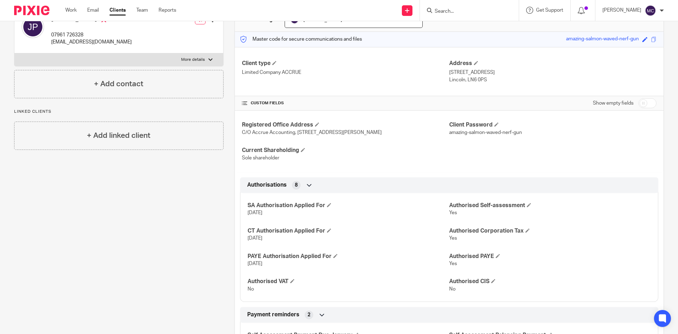
scroll to position [0, 0]
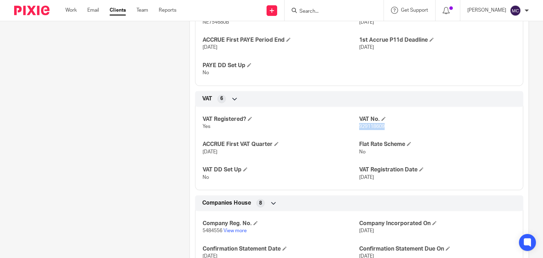
scroll to position [601, 0]
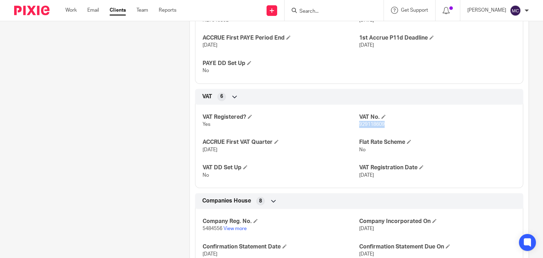
click at [376, 127] on span "929118609" at bounding box center [371, 124] width 25 height 5
click at [264, 63] on div "Active PAYE Scheme Yes PAYE - Accounts Office Ref. 905PR00148570 PAYE - Employe…" at bounding box center [359, 14] width 328 height 140
click at [361, 136] on div "VAT Registered? Yes VAT No. 929118609 ACCRUE First VAT Quarter 29 Feb 2024 Flat…" at bounding box center [359, 143] width 328 height 89
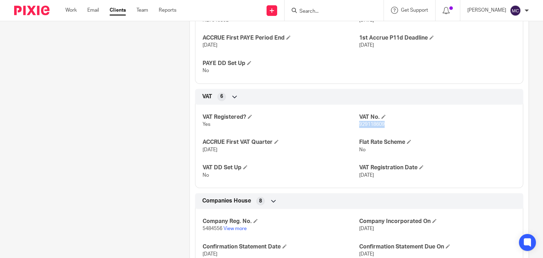
copy span "929118609"
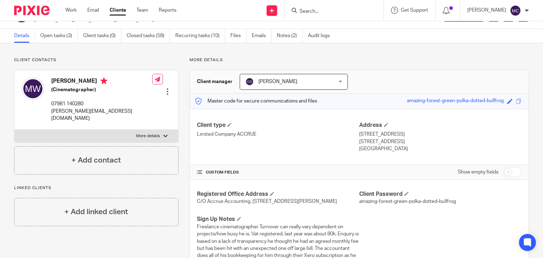
scroll to position [0, 0]
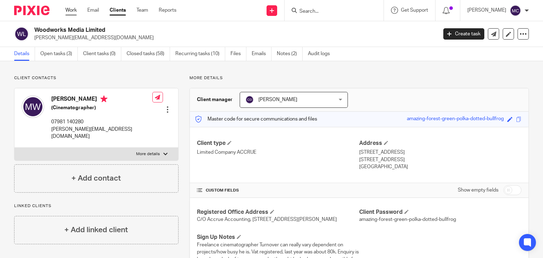
click at [75, 13] on link "Work" at bounding box center [70, 10] width 11 height 7
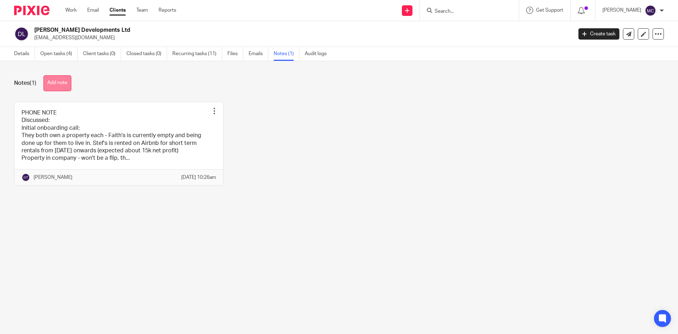
click at [55, 82] on button "Add note" at bounding box center [57, 83] width 28 height 16
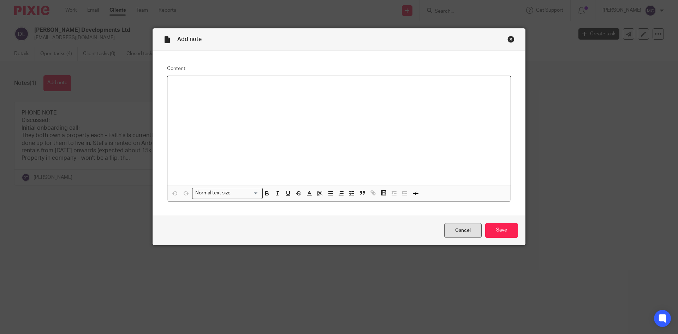
click at [451, 231] on link "Cancel" at bounding box center [462, 230] width 37 height 15
click at [214, 93] on div at bounding box center [338, 131] width 343 height 110
click at [200, 82] on p at bounding box center [339, 85] width 332 height 7
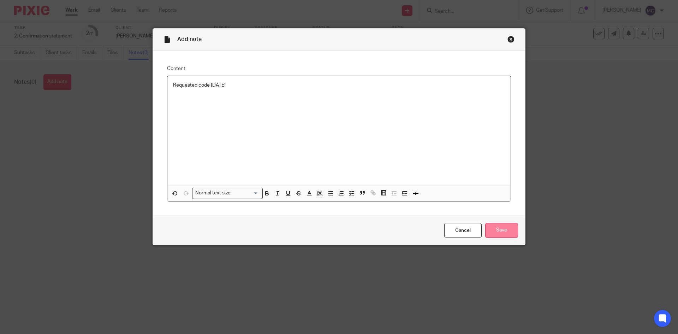
click at [492, 228] on input "Save" at bounding box center [501, 230] width 33 height 15
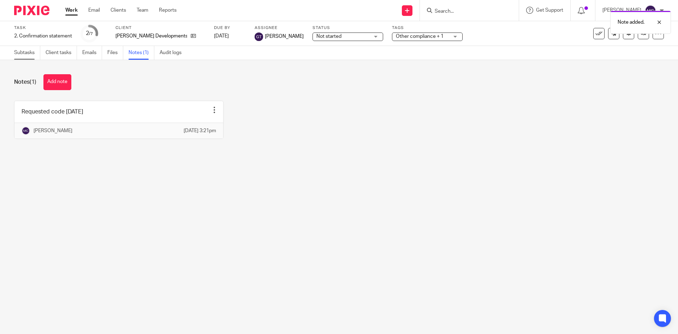
click at [19, 53] on link "Subtasks" at bounding box center [27, 53] width 26 height 14
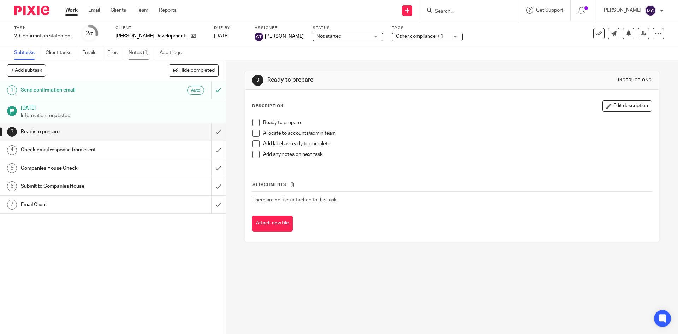
click at [133, 55] on link "Notes (1)" at bounding box center [142, 53] width 26 height 14
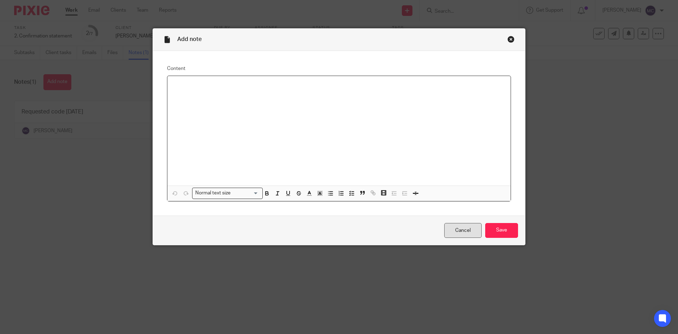
click at [474, 230] on link "Cancel" at bounding box center [462, 230] width 37 height 15
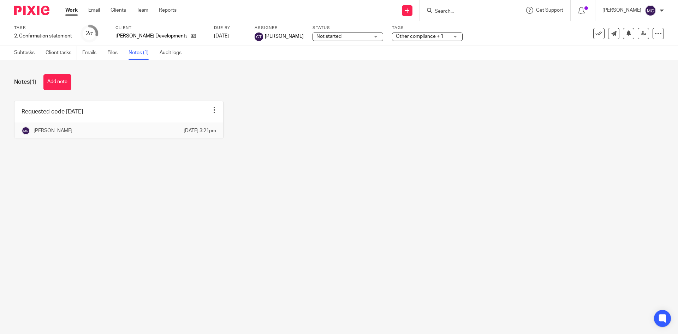
click at [108, 114] on link at bounding box center [118, 119] width 209 height 37
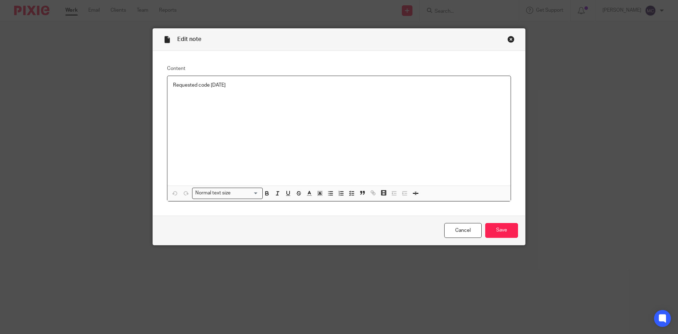
click at [221, 82] on p "Requested code [DATE]" at bounding box center [339, 85] width 332 height 7
click at [213, 98] on div "Requested code [DATE]" at bounding box center [338, 131] width 343 height 110
click at [256, 91] on div "Requested code [DATE]" at bounding box center [338, 131] width 343 height 110
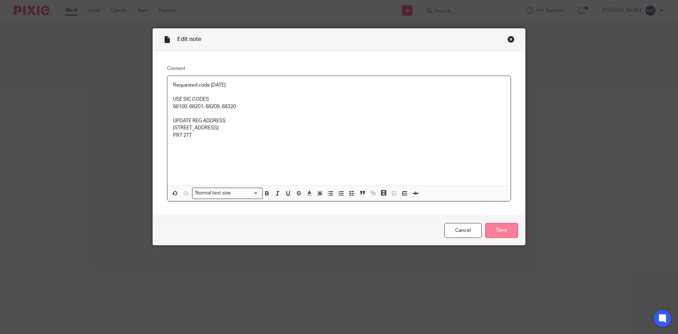
click at [502, 227] on input "Save" at bounding box center [501, 230] width 33 height 15
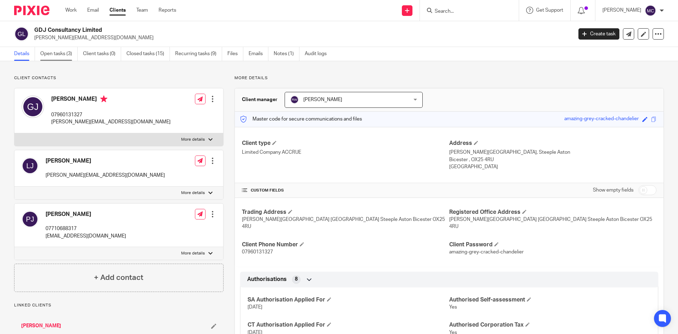
click at [62, 58] on link "Open tasks (3)" at bounding box center [58, 54] width 37 height 14
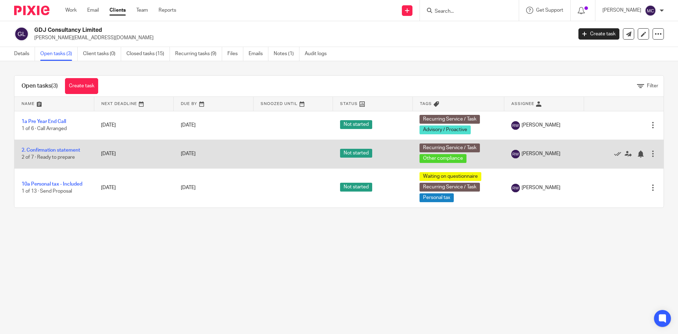
click at [54, 147] on td "2. Confirmation statement 2 of 7 · Ready to prepare" at bounding box center [53, 154] width 79 height 29
click at [54, 150] on link "2. Confirmation statement" at bounding box center [51, 150] width 59 height 5
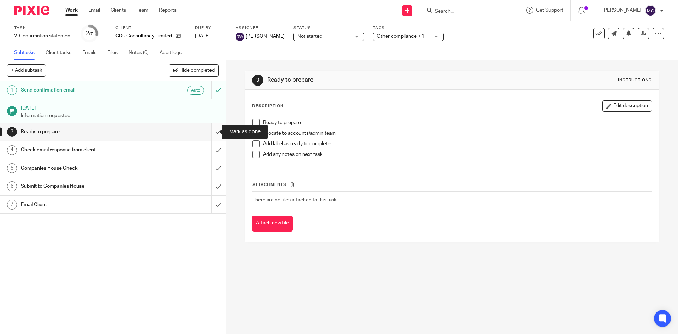
click at [208, 132] on input "submit" at bounding box center [113, 132] width 226 height 18
click at [209, 147] on input "submit" at bounding box center [113, 150] width 226 height 18
click at [209, 163] on input "submit" at bounding box center [113, 168] width 226 height 18
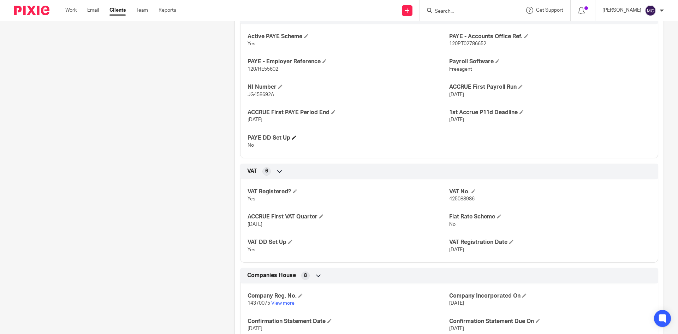
scroll to position [495, 0]
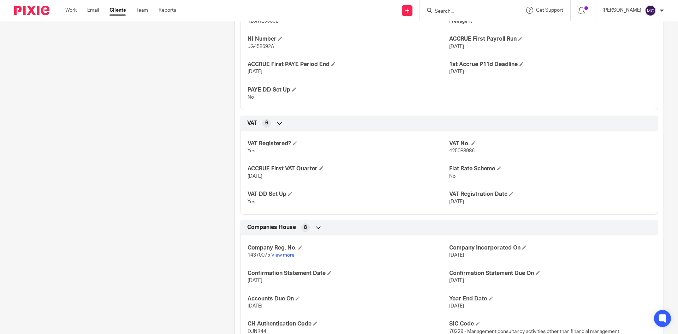
click at [248, 253] on span "14370075" at bounding box center [259, 255] width 23 height 5
copy p "14370075"
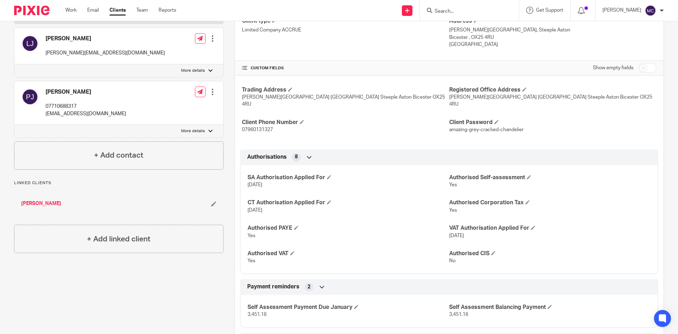
scroll to position [0, 0]
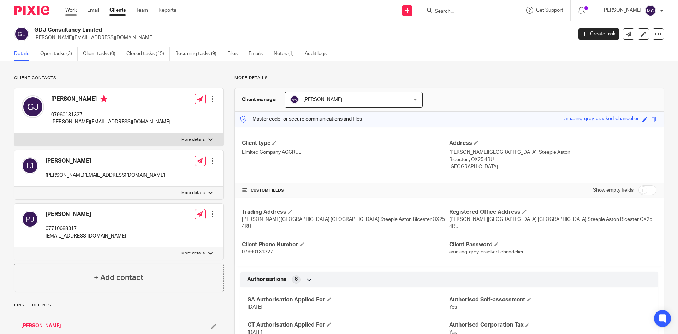
click at [67, 8] on link "Work" at bounding box center [70, 10] width 11 height 7
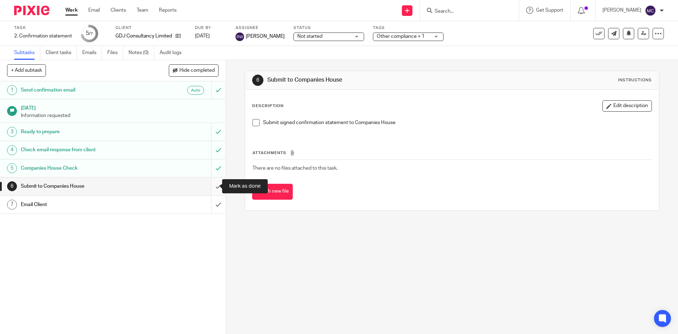
click at [208, 188] on input "submit" at bounding box center [113, 186] width 226 height 18
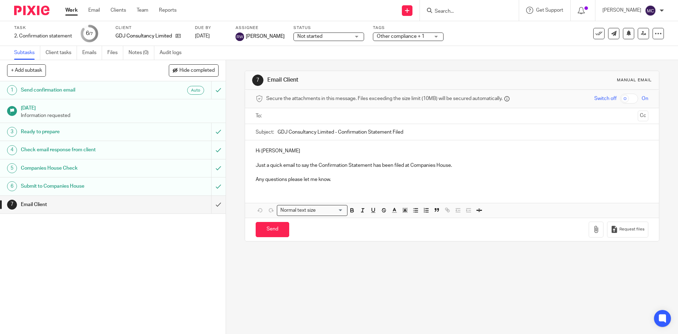
click at [297, 113] on input "text" at bounding box center [452, 116] width 366 height 8
click at [291, 150] on p "Hi [PERSON_NAME]" at bounding box center [452, 152] width 392 height 7
click at [269, 232] on input "Send" at bounding box center [273, 230] width 34 height 15
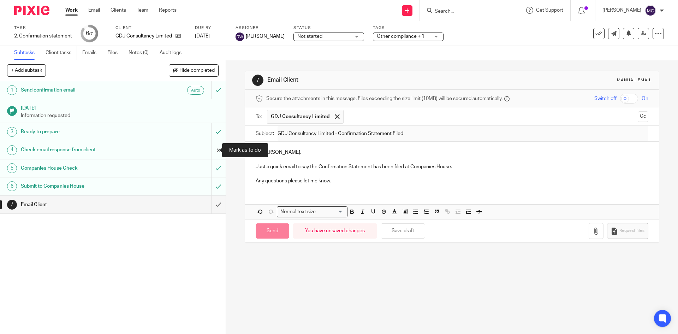
type input "Sent"
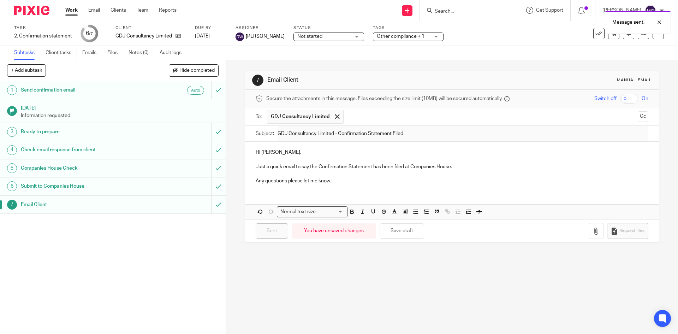
click at [138, 170] on div "Companies House Check" at bounding box center [112, 168] width 183 height 11
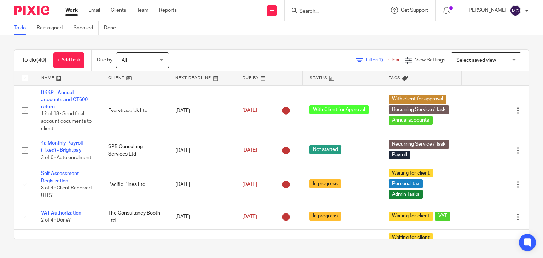
click at [200, 61] on div "Filter (1) Clear View Settings View Settings (1) Filters Clear Save Manage save…" at bounding box center [354, 60] width 347 height 16
click at [194, 18] on div "Send new email Create task Add client Request signature Get Support Contact Sup…" at bounding box center [364, 10] width 355 height 21
click at [304, 7] on form at bounding box center [336, 10] width 75 height 9
click at [300, 10] on input "Search" at bounding box center [331, 11] width 64 height 6
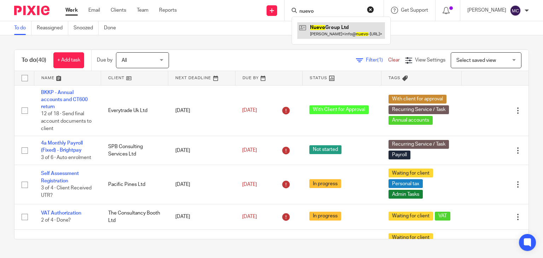
type input "nuevo"
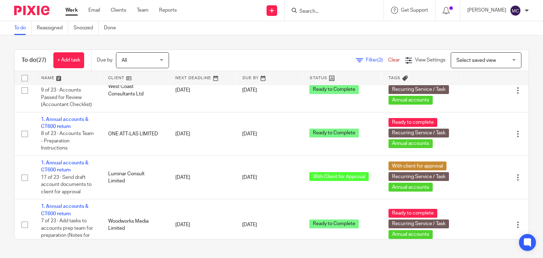
scroll to position [1117, 0]
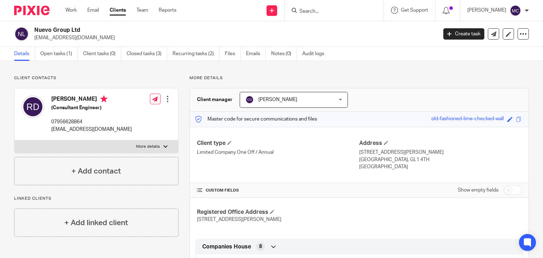
click at [317, 14] on form at bounding box center [336, 10] width 75 height 9
click at [319, 12] on input "Search" at bounding box center [331, 11] width 64 height 6
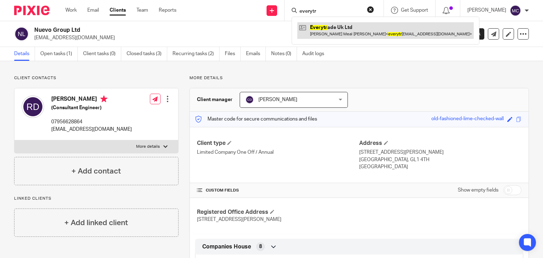
type input "everytr"
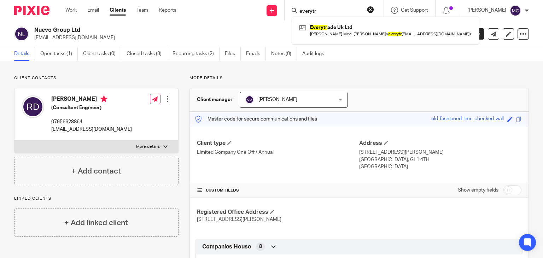
click at [64, 31] on h2 "Nuevo Group Ltd" at bounding box center [193, 29] width 319 height 7
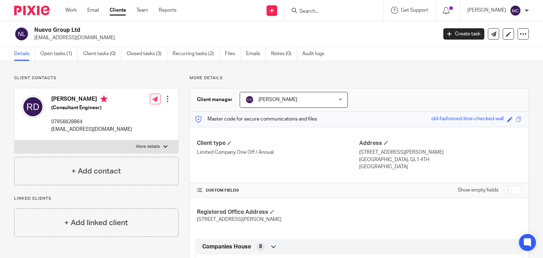
click at [64, 31] on h2 "Nuevo Group Ltd" at bounding box center [193, 29] width 319 height 7
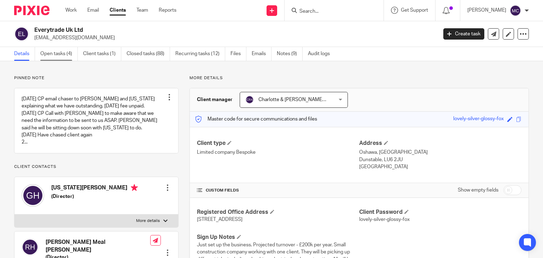
click at [66, 56] on link "Open tasks (4)" at bounding box center [58, 54] width 37 height 14
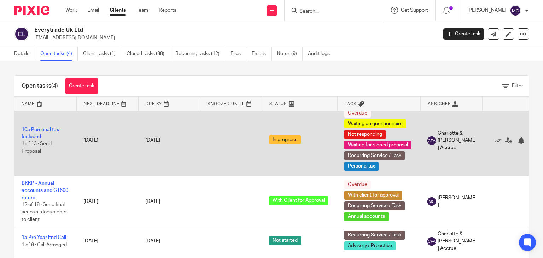
scroll to position [41, 0]
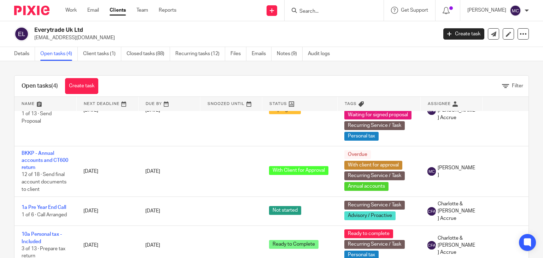
click at [311, 13] on input "Search" at bounding box center [331, 11] width 64 height 6
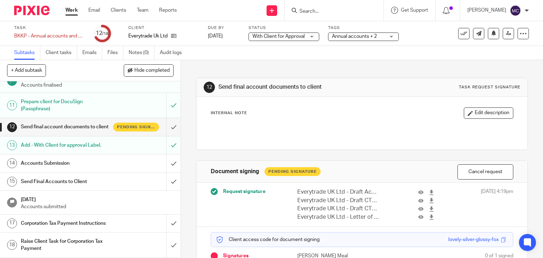
scroll to position [212, 0]
